Goal: Task Accomplishment & Management: Manage account settings

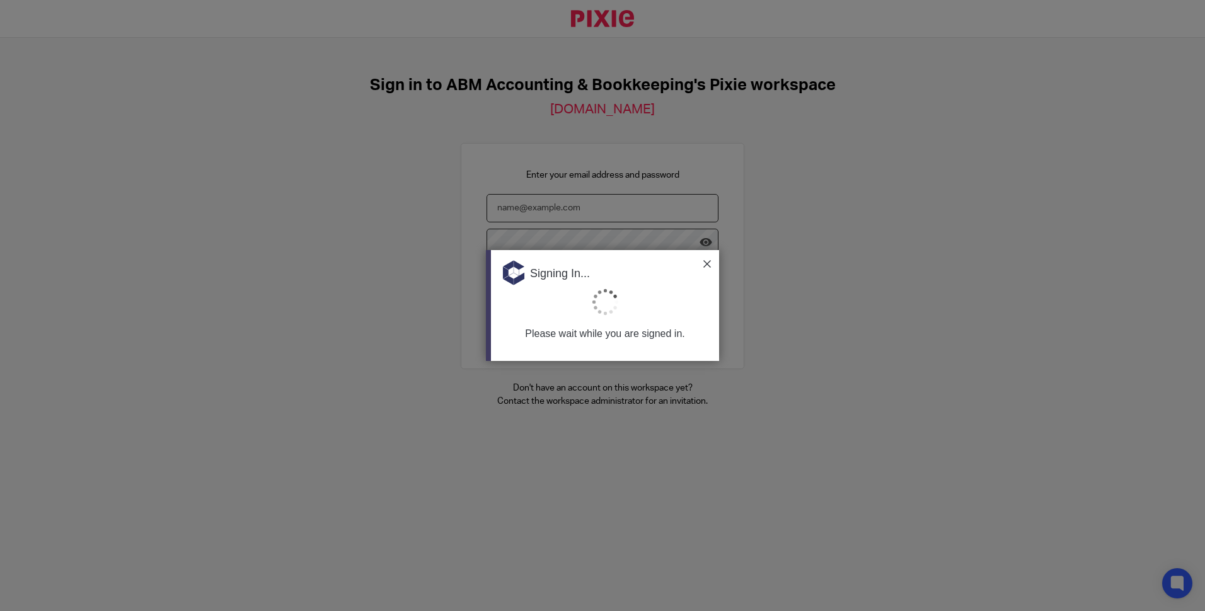
type input "sosseily@accountingabm.com"
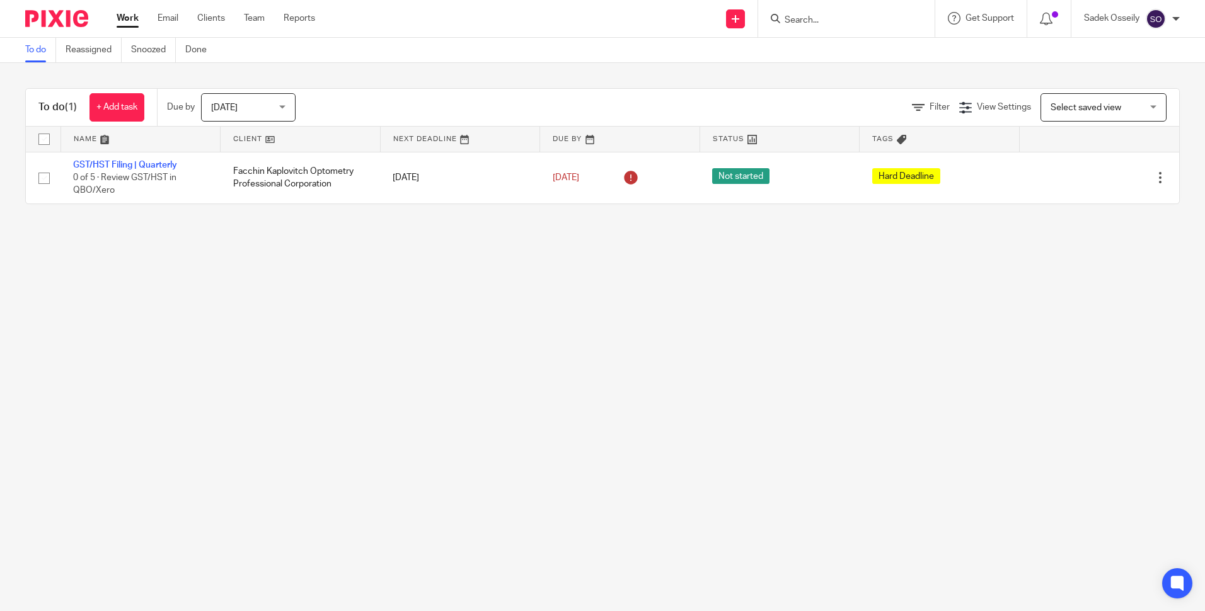
click at [277, 99] on span "[DATE]" at bounding box center [244, 107] width 67 height 26
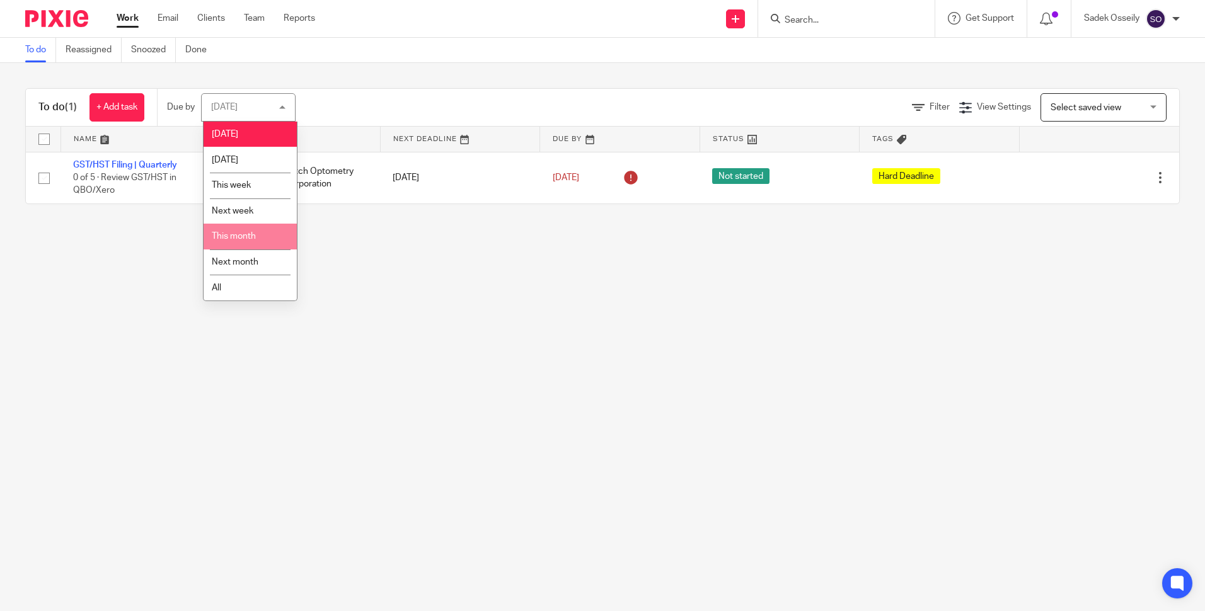
click at [244, 233] on span "This month" at bounding box center [234, 236] width 44 height 9
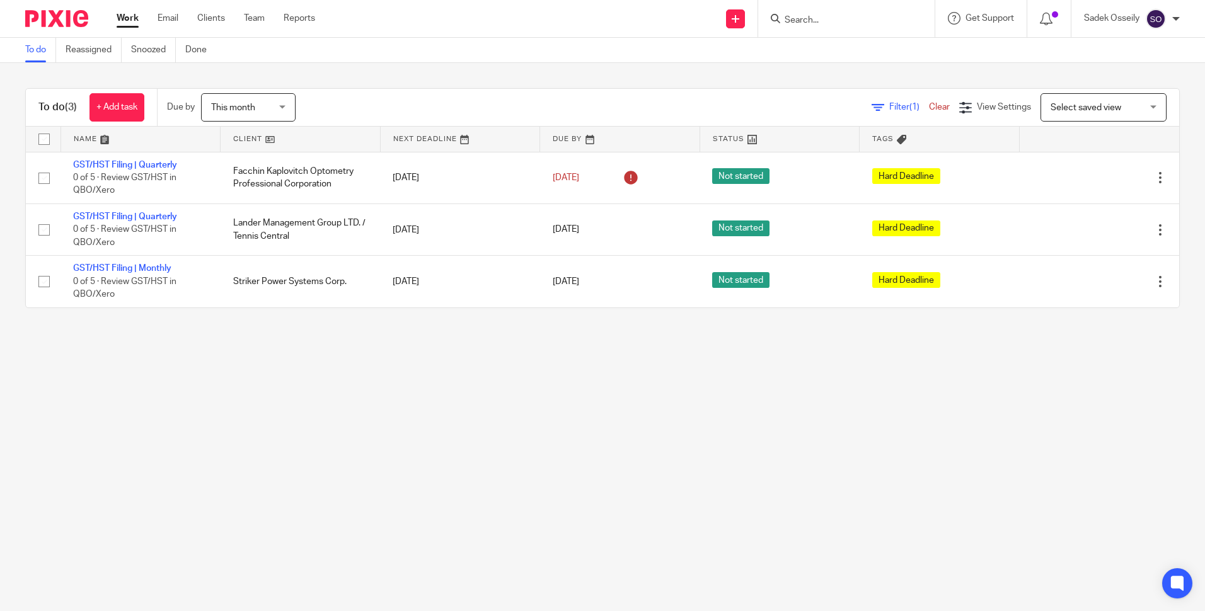
click at [372, 71] on div "To do (3) + Add task Due by This month This month Today Tomorrow This week Next…" at bounding box center [602, 198] width 1205 height 270
click at [282, 107] on div "This month This month" at bounding box center [248, 107] width 95 height 28
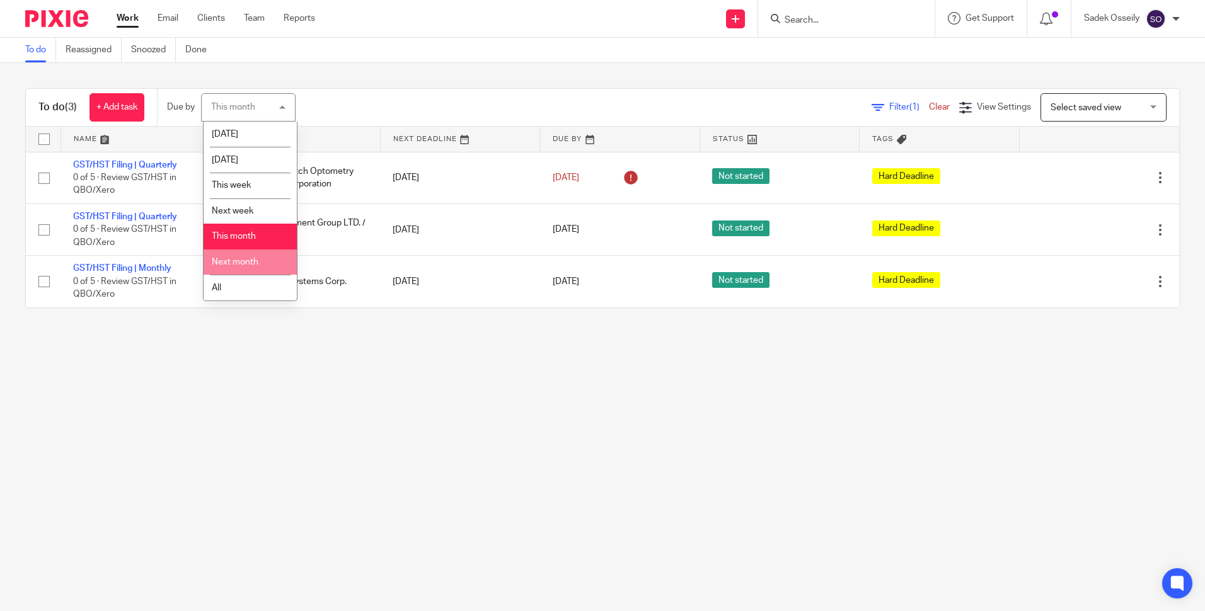
click at [252, 258] on span "Next month" at bounding box center [235, 262] width 47 height 9
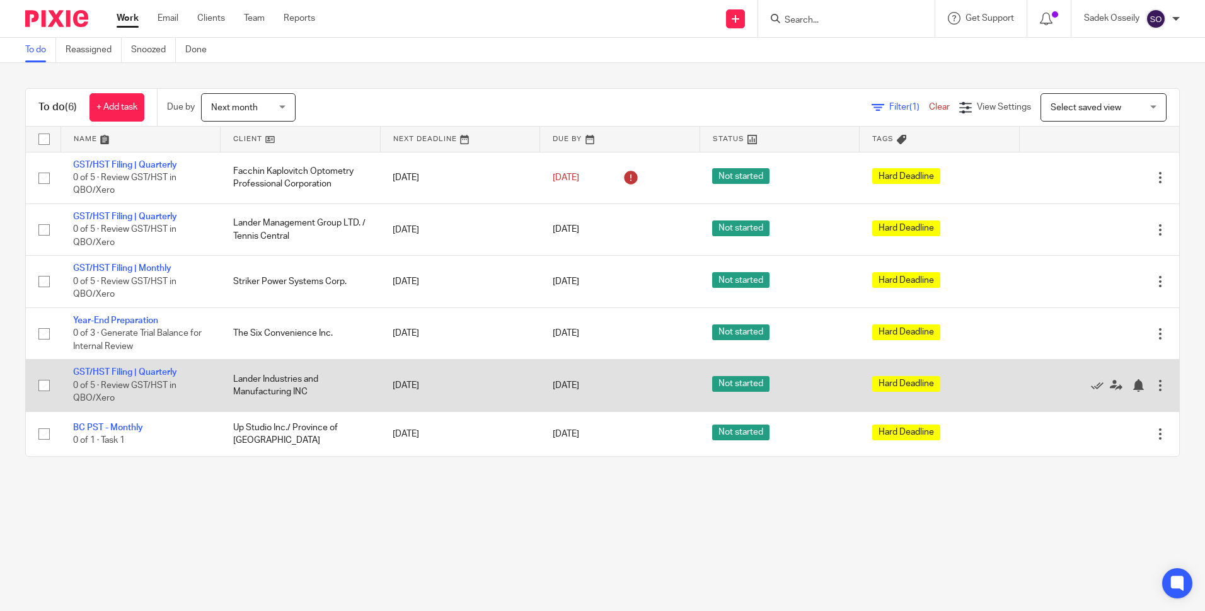
drag, startPoint x: 306, startPoint y: 394, endPoint x: 235, endPoint y: 379, distance: 72.7
click at [235, 379] on td "Lander Industries and Manufacturing INC" at bounding box center [301, 386] width 160 height 52
drag, startPoint x: 230, startPoint y: 377, endPoint x: 290, endPoint y: 396, distance: 63.0
click at [290, 396] on td "Lander Industries and Manufacturing INC" at bounding box center [301, 386] width 160 height 52
click at [277, 388] on td "Lander Industries and Manufacturing INC" at bounding box center [301, 386] width 160 height 52
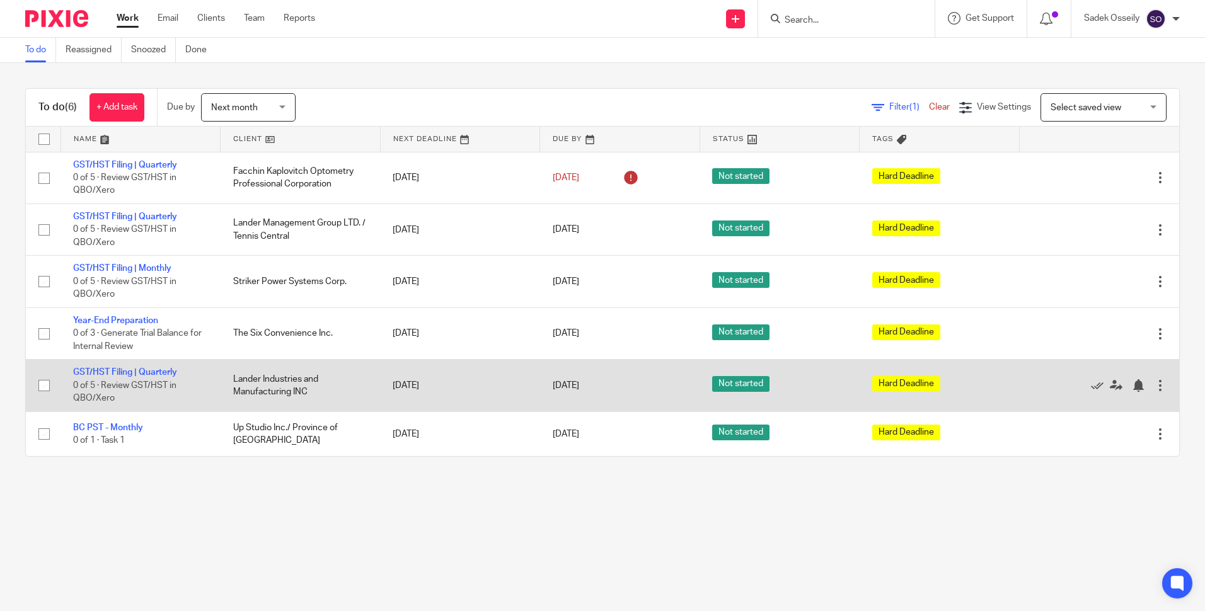
drag, startPoint x: 313, startPoint y: 391, endPoint x: 238, endPoint y: 387, distance: 75.1
click at [238, 387] on td "Lander Industries and Manufacturing INC" at bounding box center [301, 386] width 160 height 52
